Goal: Complete application form

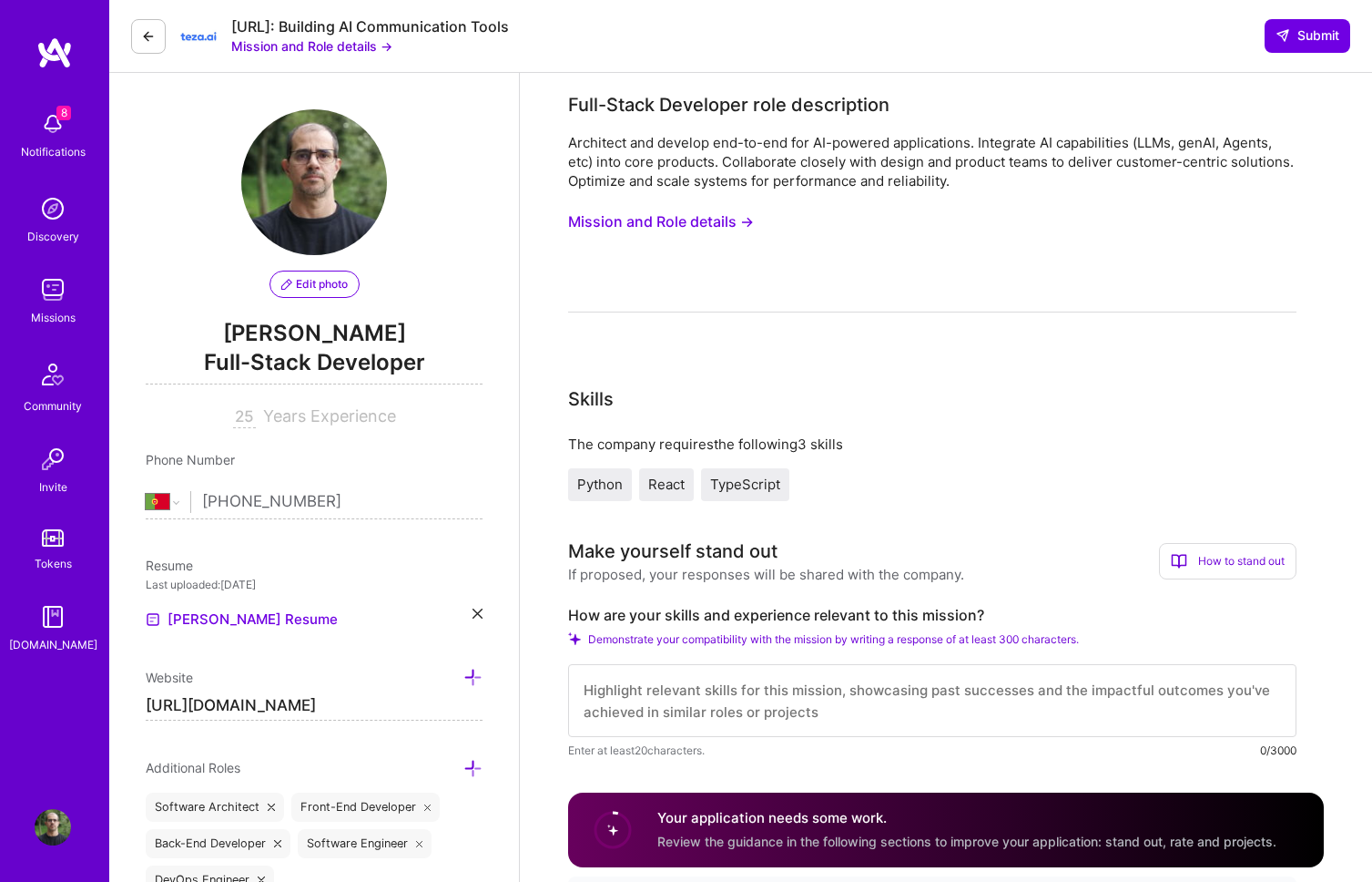
select select "PT"
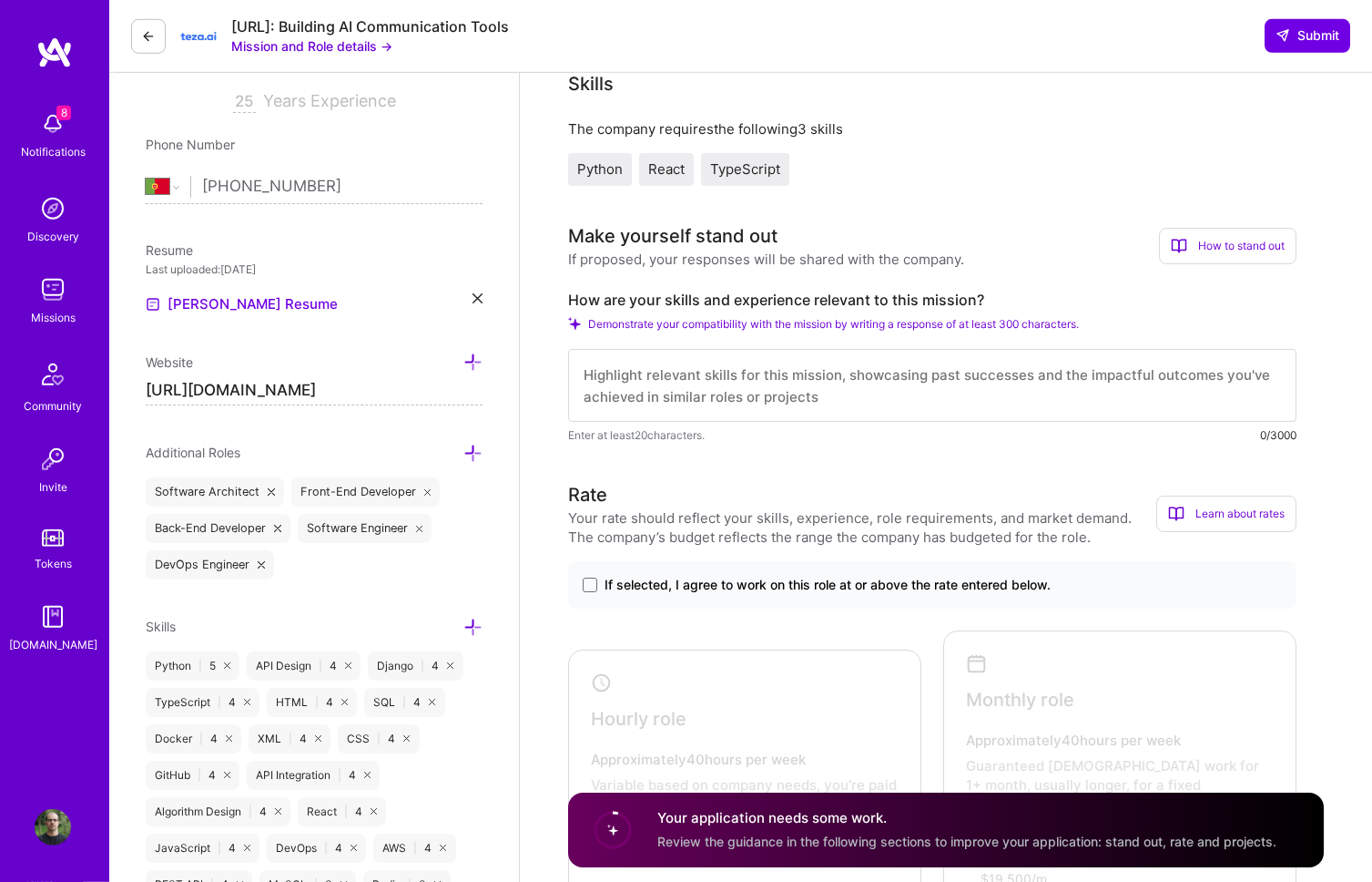
scroll to position [361, 0]
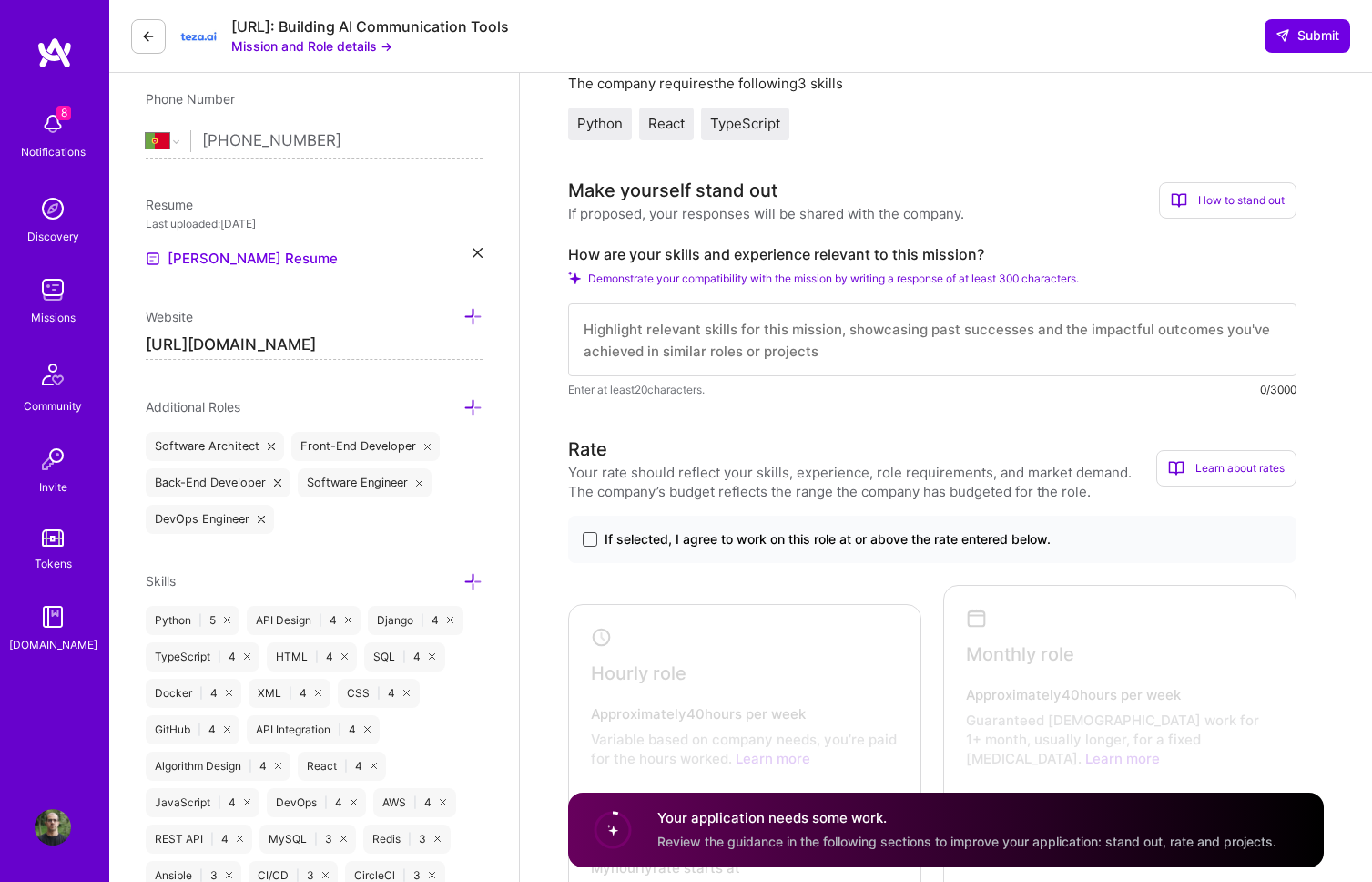
click at [591, 534] on span at bounding box center [589, 539] width 15 height 15
click at [0, 0] on input "If selected, I agree to work on this role at or above the rate entered below." at bounding box center [0, 0] width 0 height 0
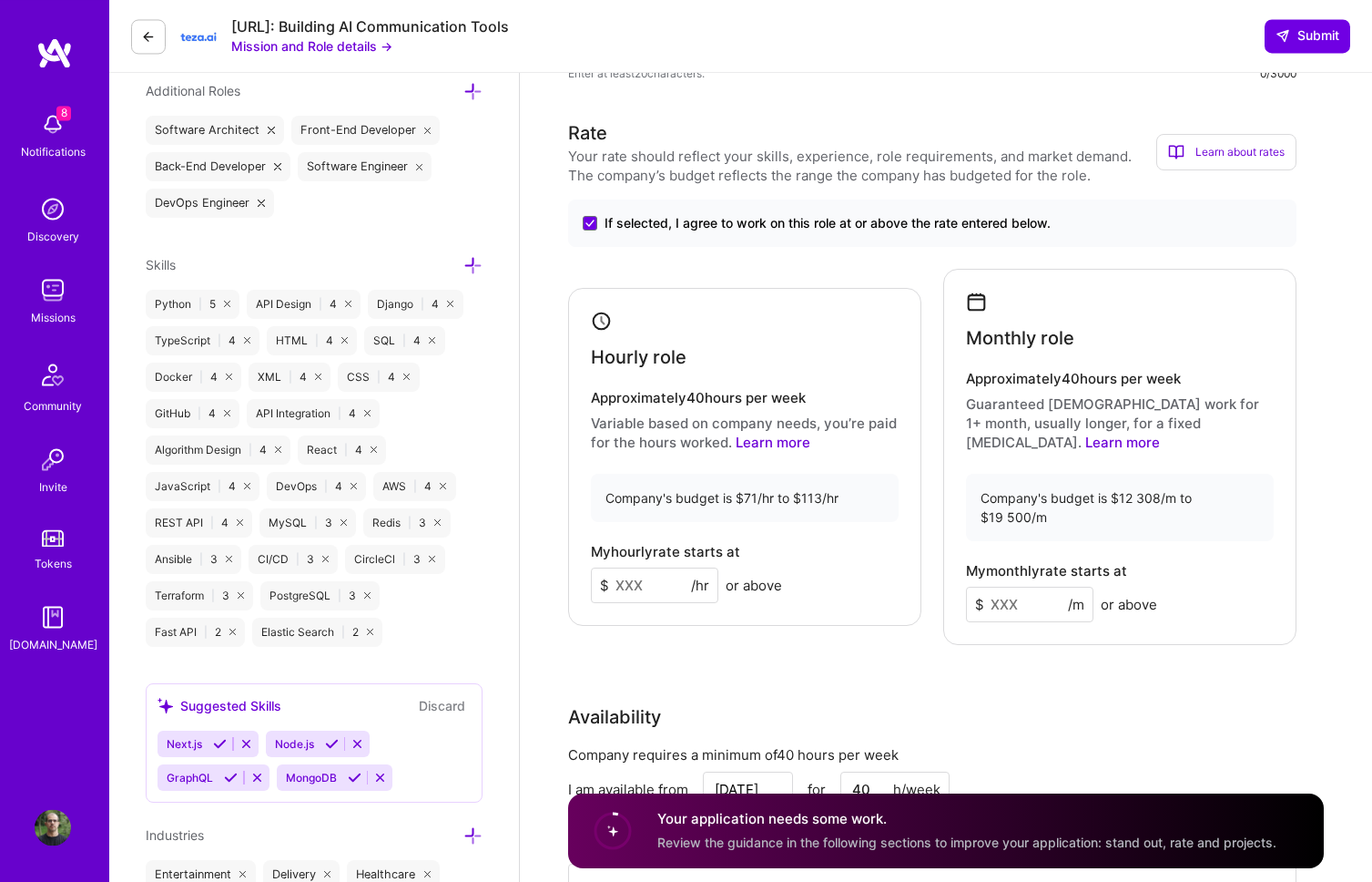
scroll to position [721, 0]
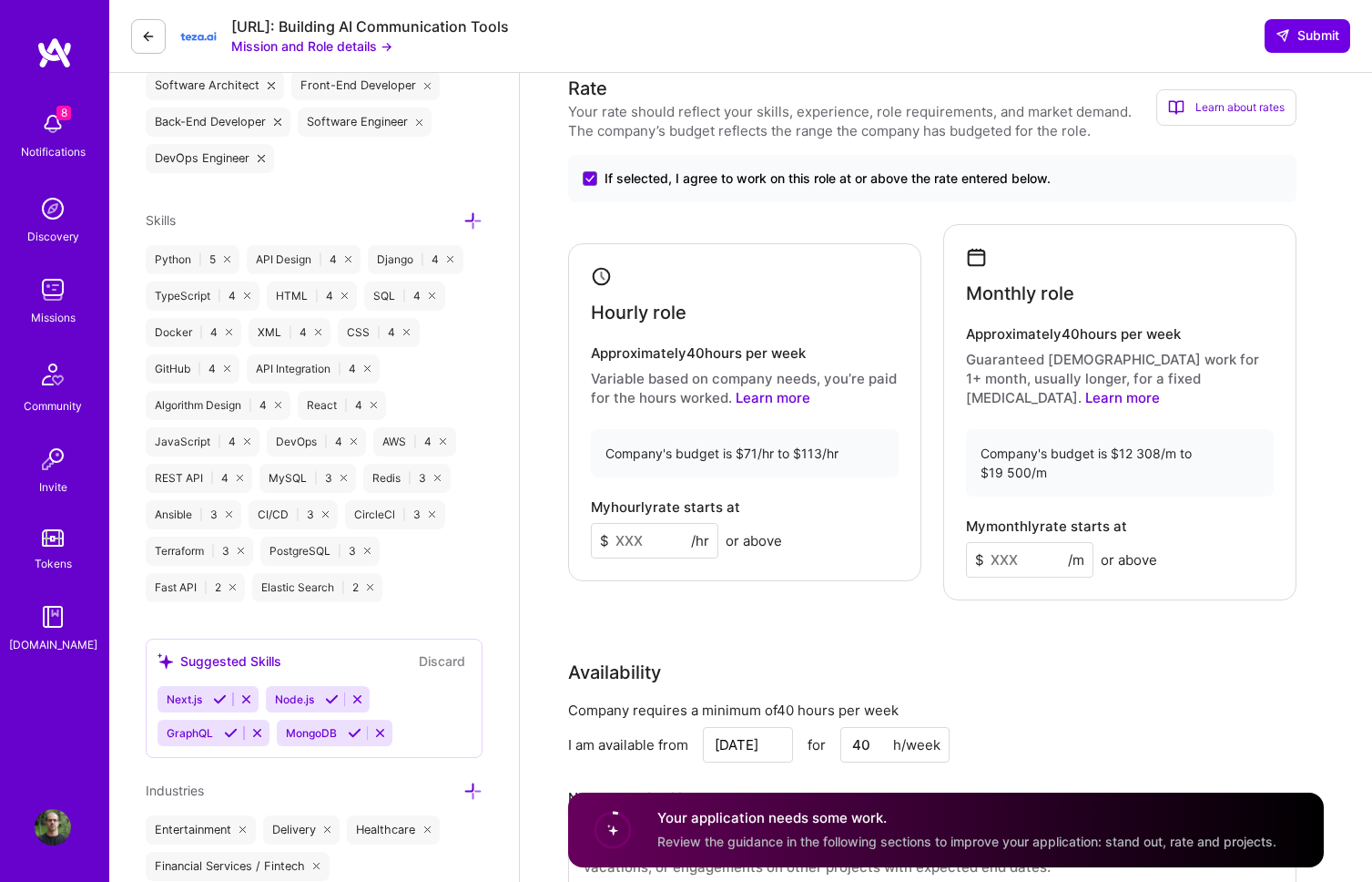
click at [659, 535] on input at bounding box center [654, 541] width 128 height 36
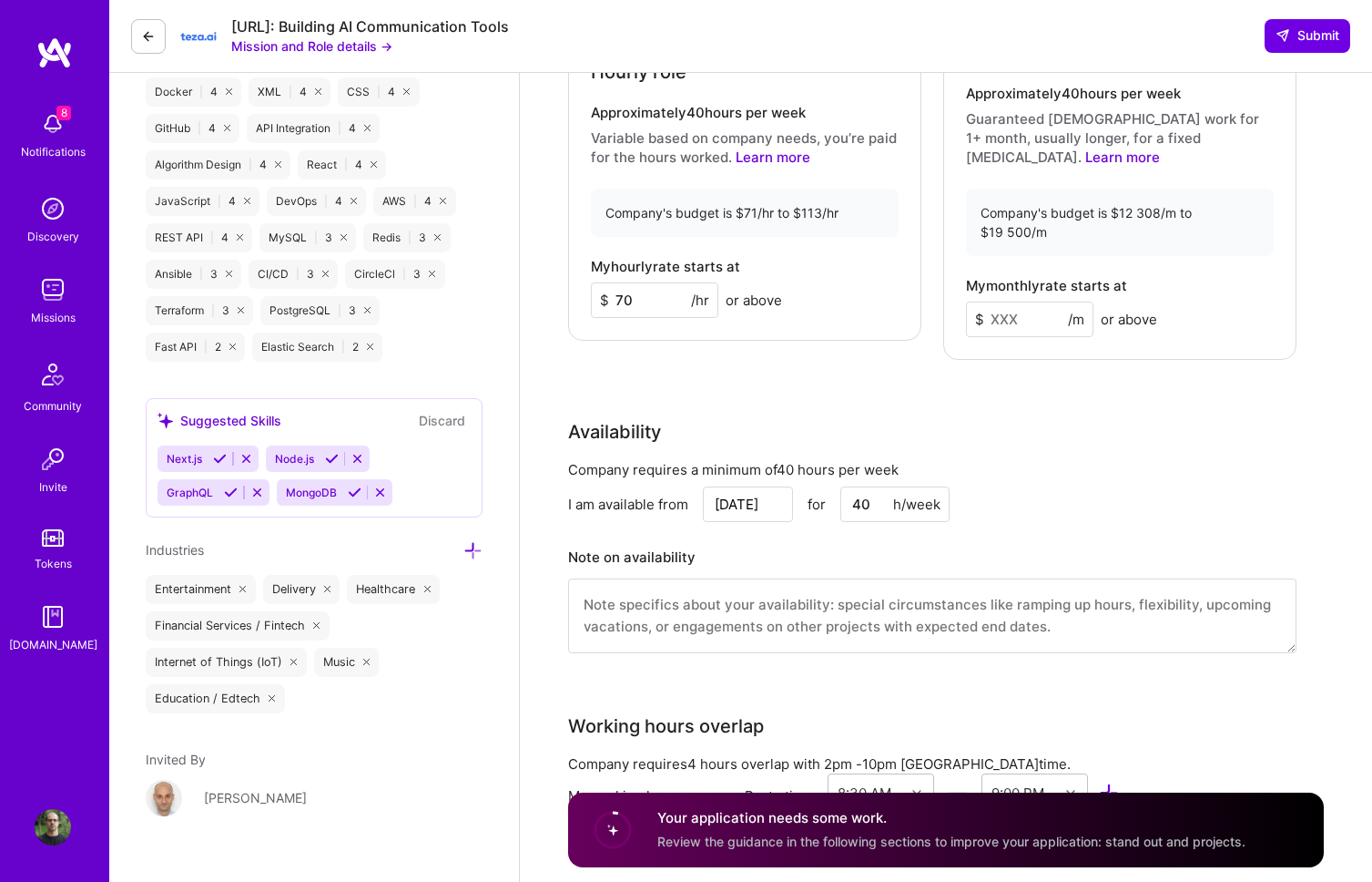
type input "70"
click at [1018, 304] on input at bounding box center [1029, 319] width 128 height 36
type input "12000"
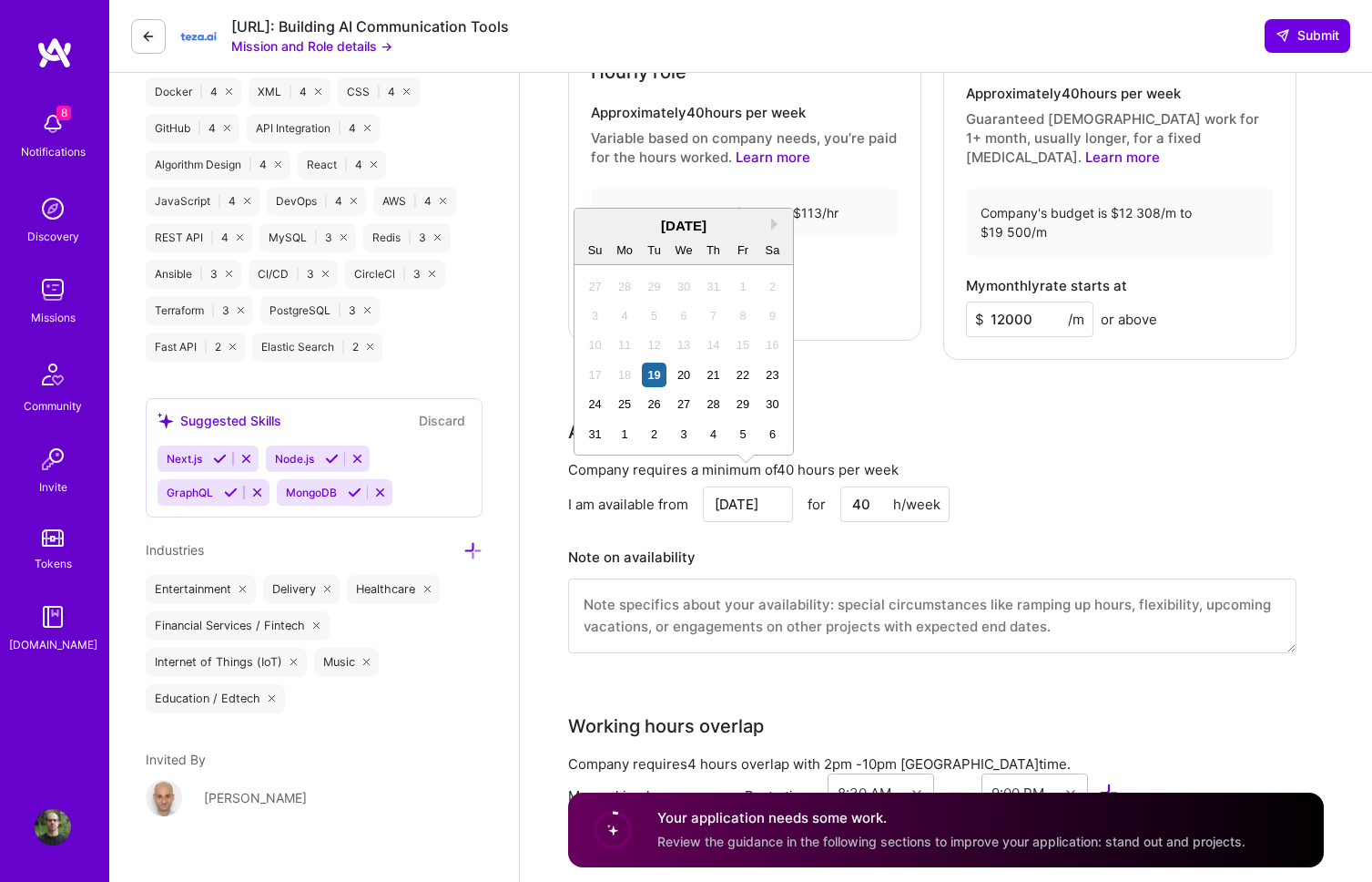
click at [760, 491] on input "[DATE]" at bounding box center [747, 504] width 90 height 36
click at [626, 407] on div "25" at bounding box center [625, 403] width 25 height 25
type input "[DATE]"
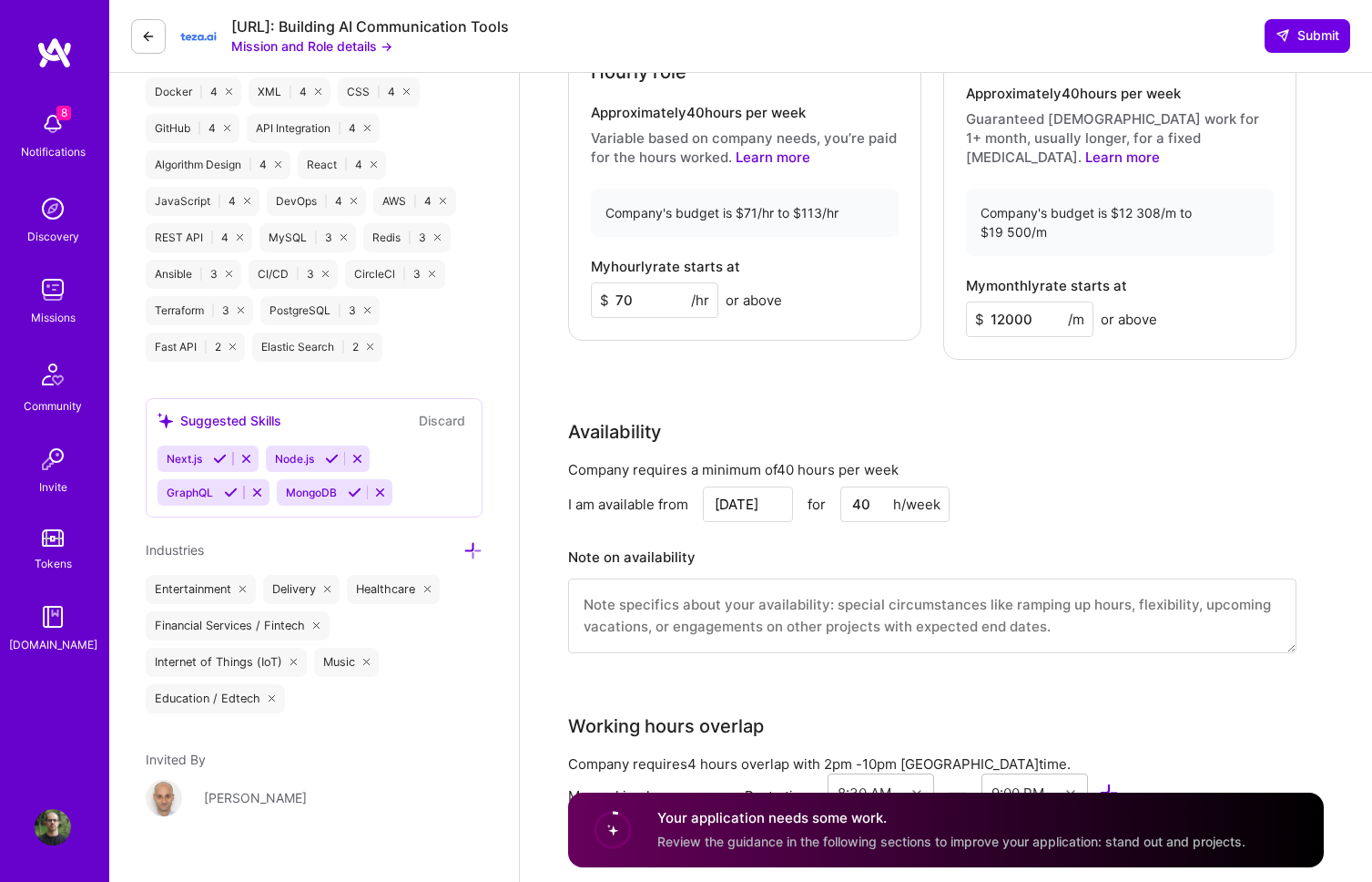
click at [764, 486] on input "[DATE]" at bounding box center [747, 504] width 90 height 36
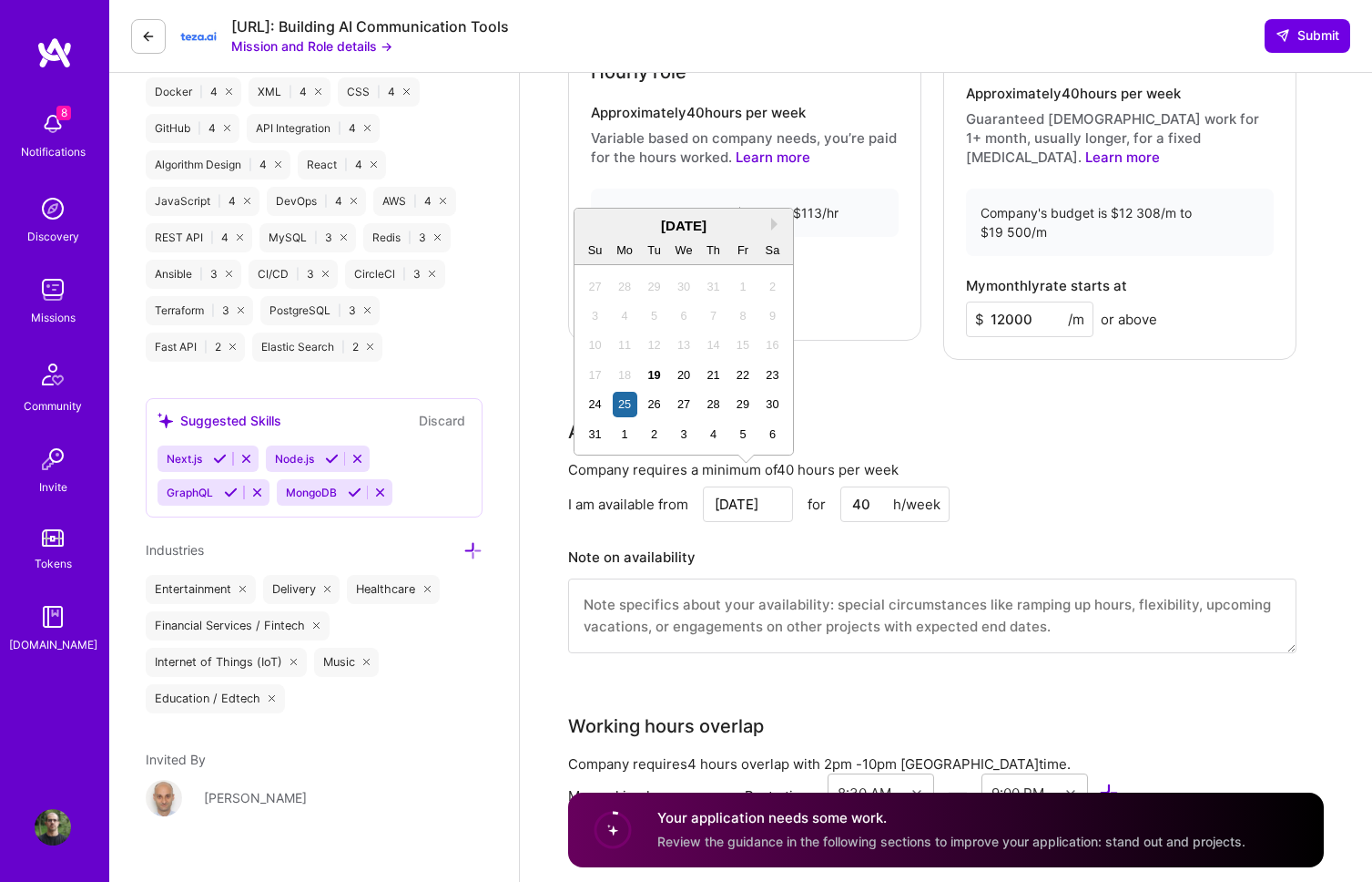
click at [764, 486] on input "[DATE]" at bounding box center [747, 504] width 90 height 36
click at [789, 544] on h3 "Note on availability" at bounding box center [932, 558] width 729 height 28
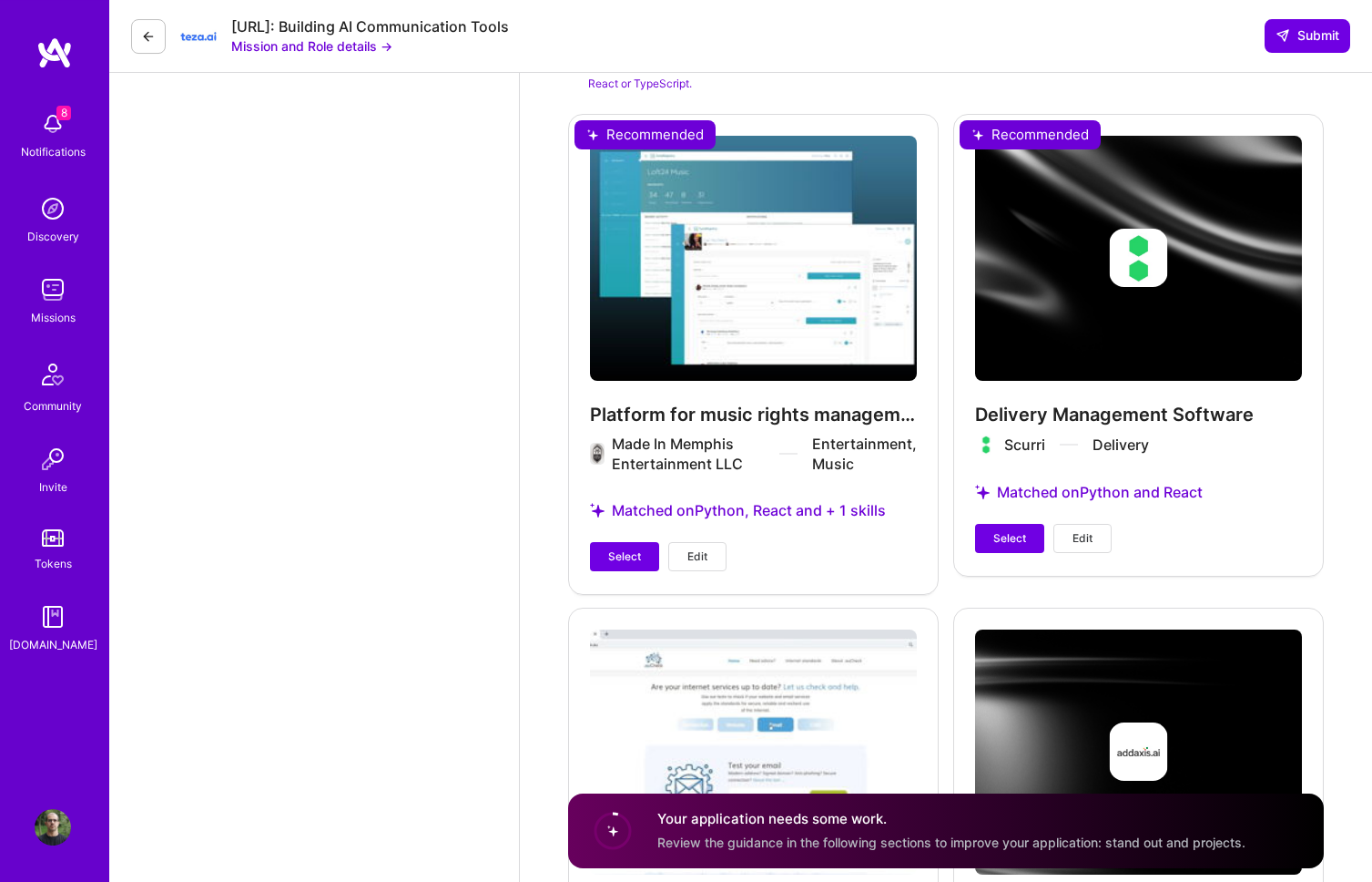
scroll to position [1923, 0]
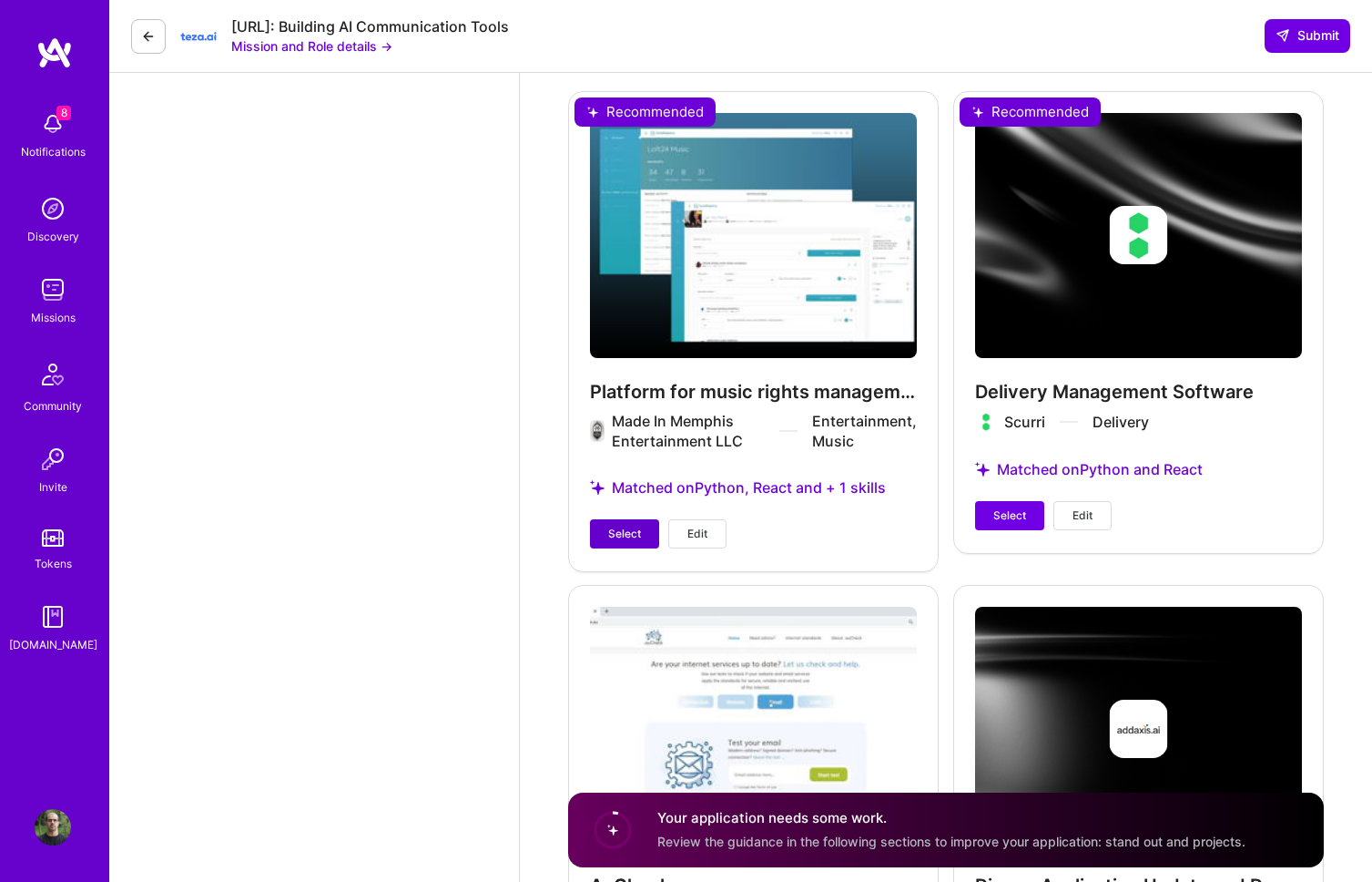
click at [643, 519] on button "Select" at bounding box center [625, 533] width 69 height 29
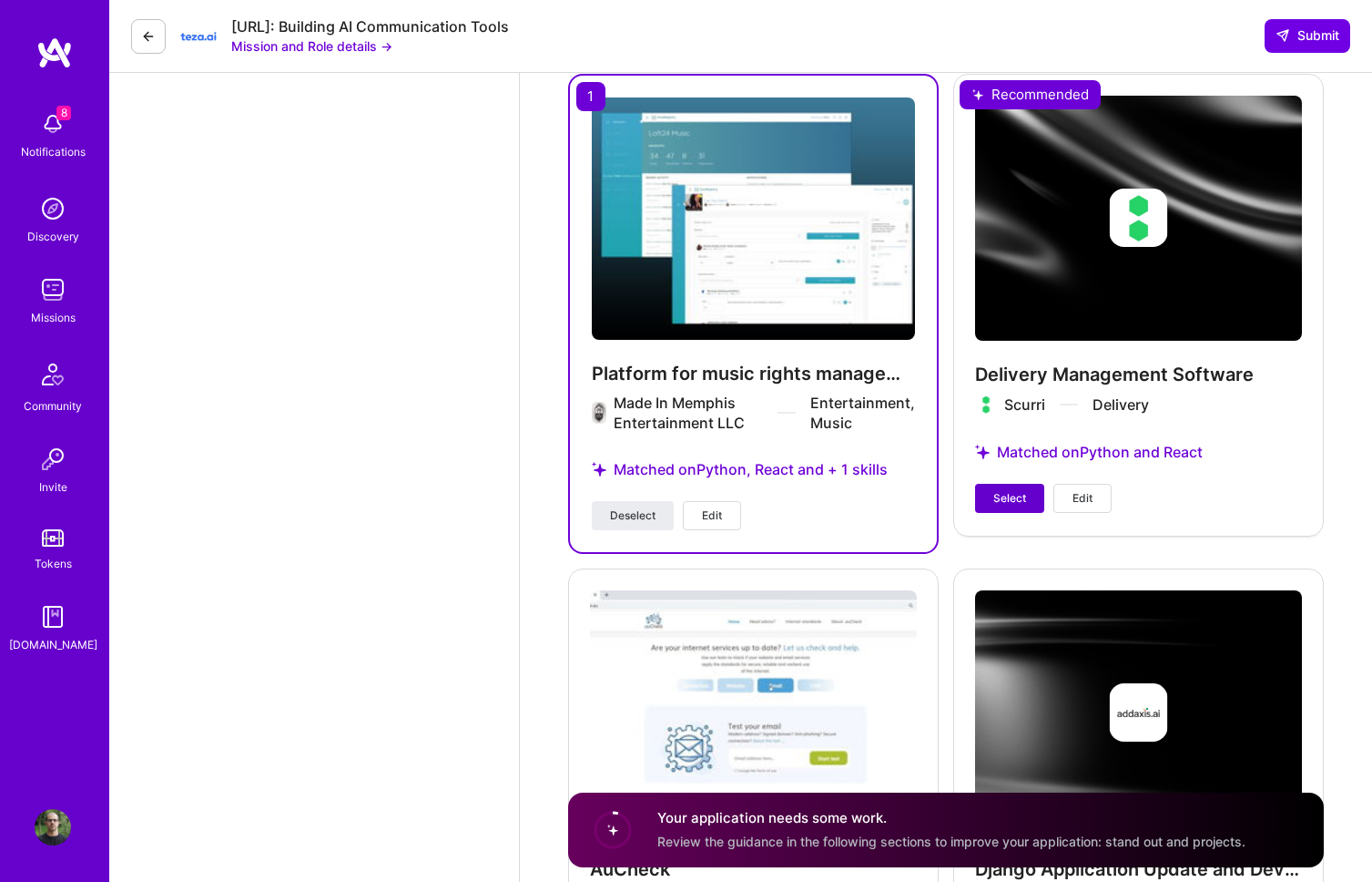
click at [999, 489] on span "Select" at bounding box center [1009, 497] width 33 height 17
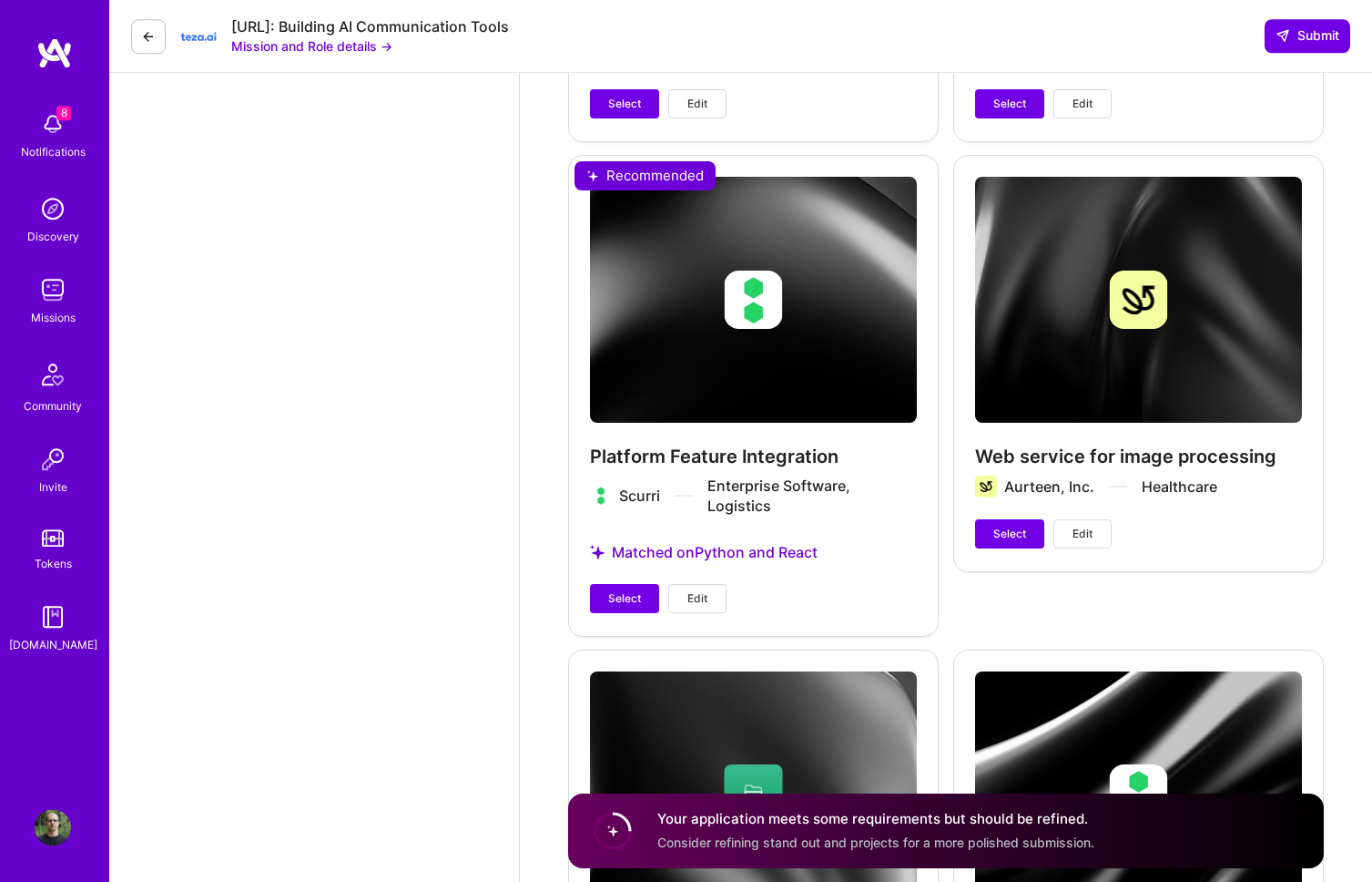
scroll to position [3131, 0]
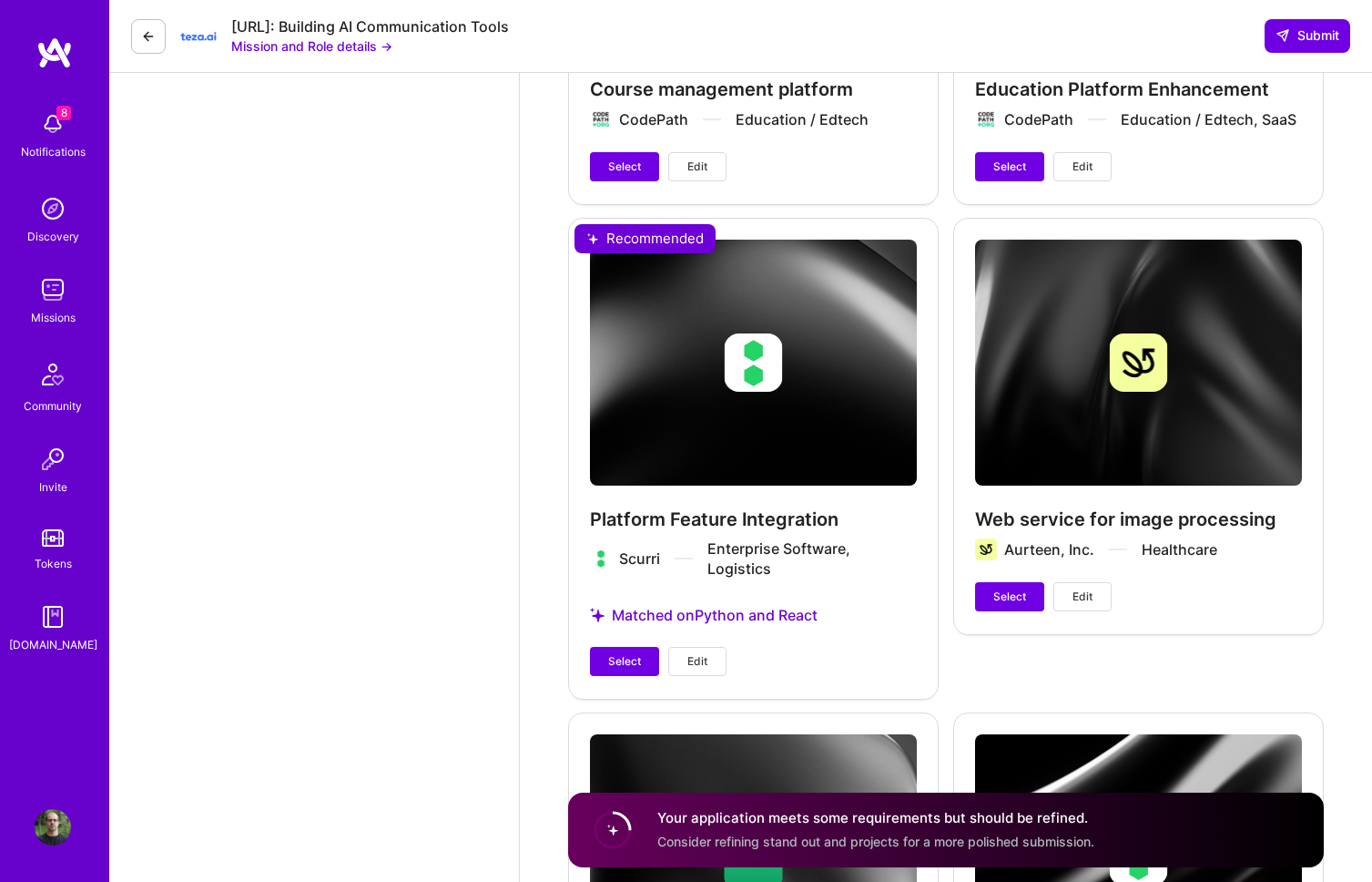
click at [628, 653] on span "Select" at bounding box center [624, 661] width 33 height 17
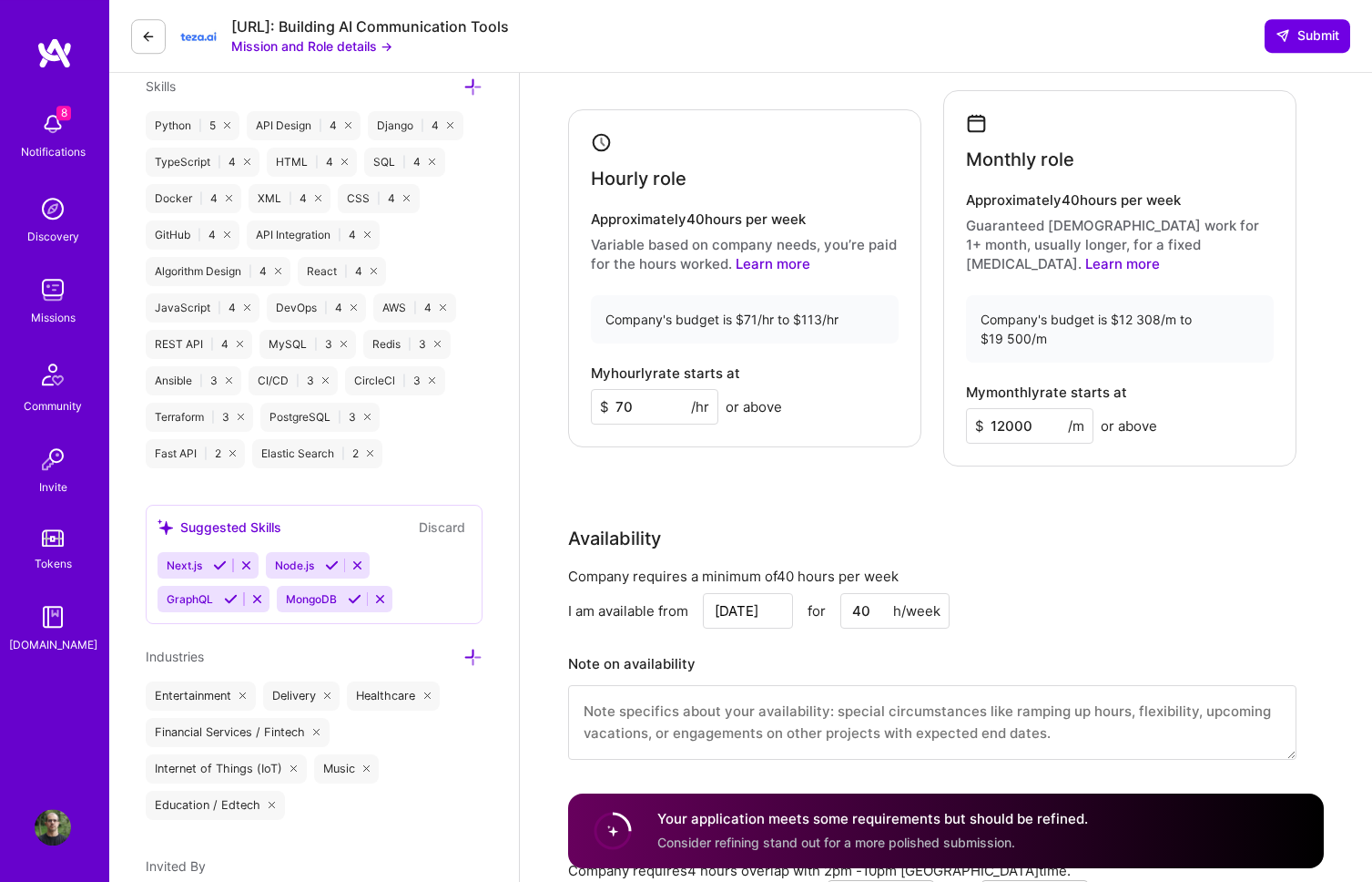
scroll to position [847, 0]
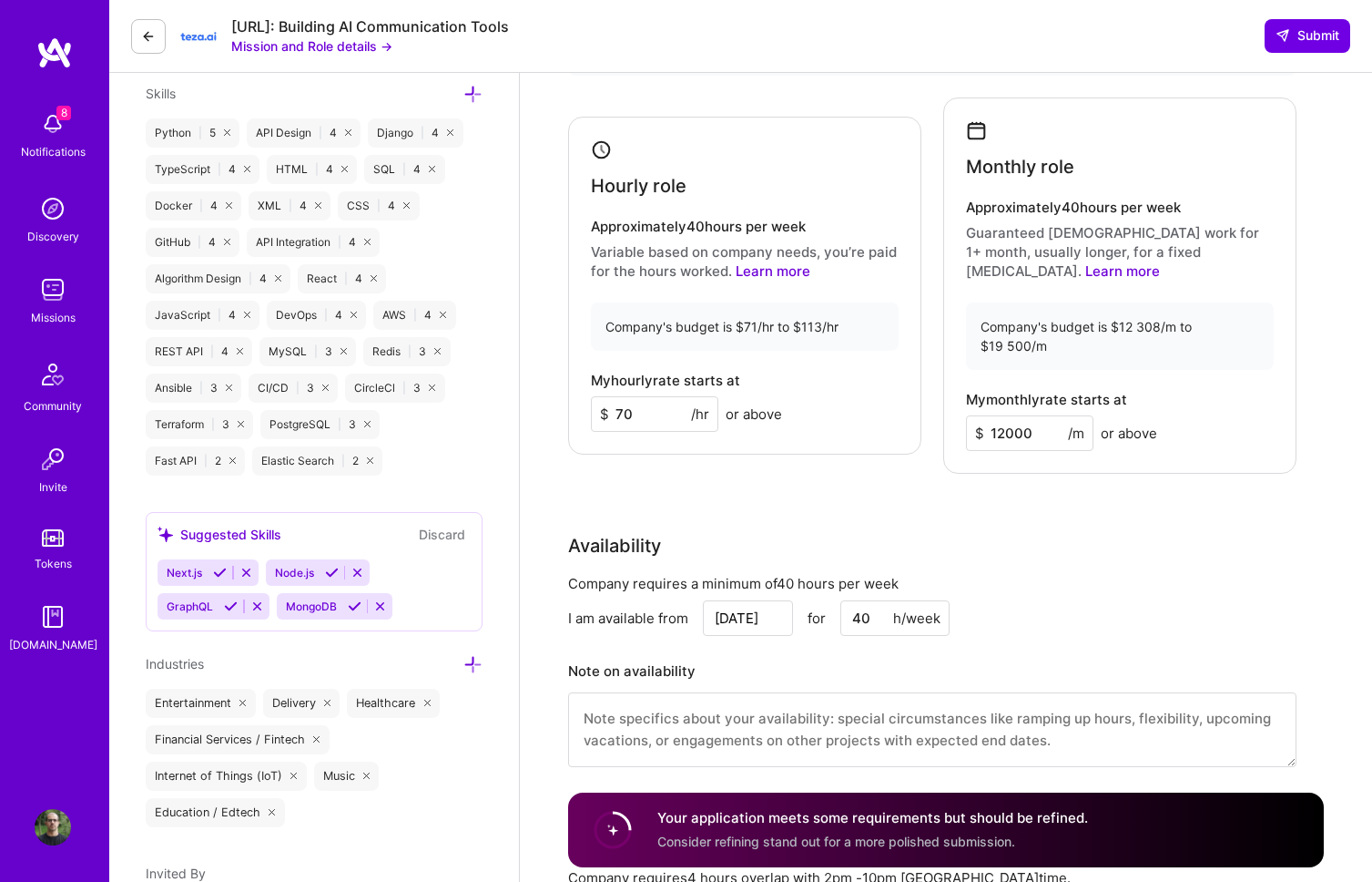
click at [431, 532] on button "Discard" at bounding box center [442, 534] width 57 height 21
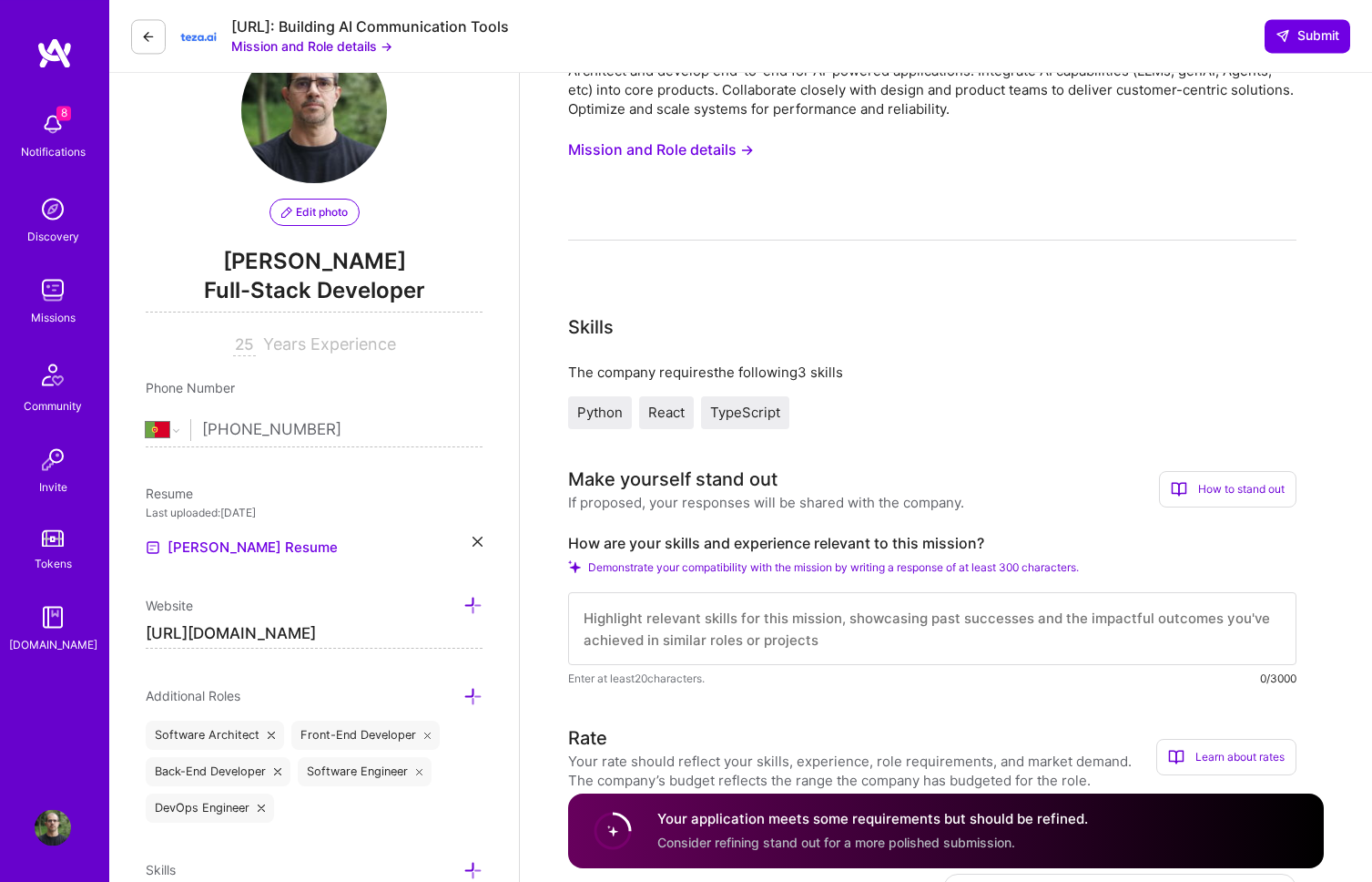
scroll to position [0, 0]
